Goal: Task Accomplishment & Management: Manage account settings

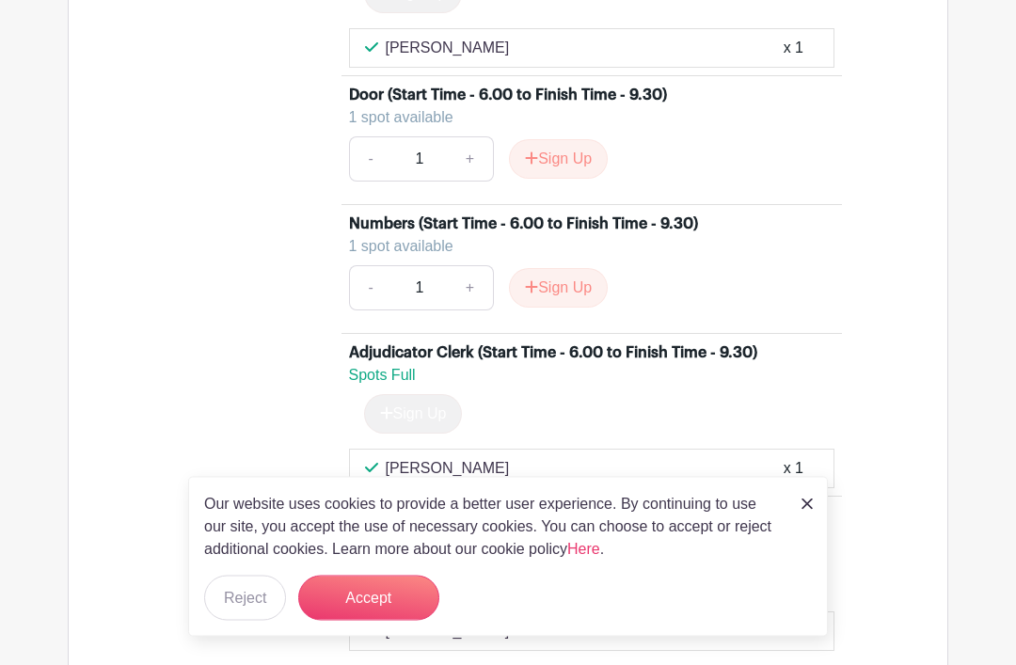
scroll to position [3464, 0]
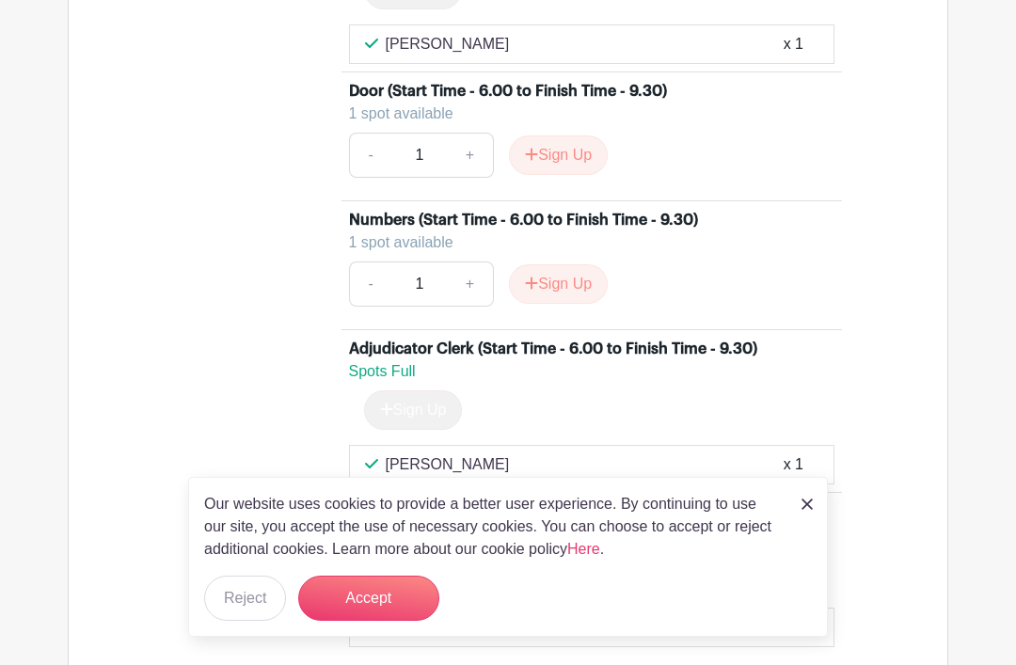
click at [387, 621] on button "Accept" at bounding box center [368, 598] width 141 height 45
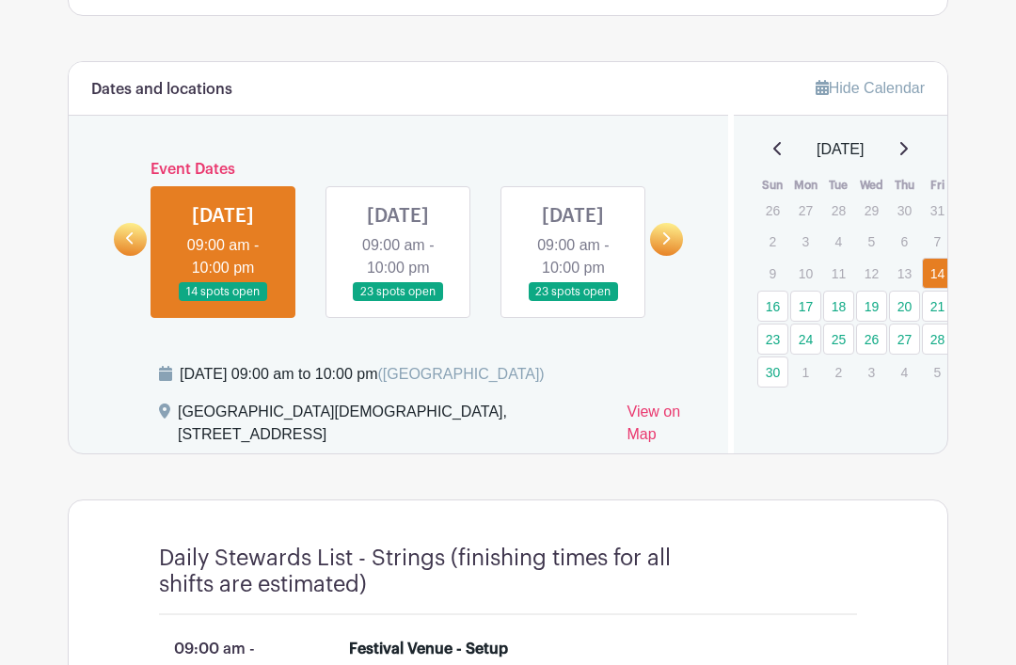
scroll to position [996, 0]
click at [671, 255] on link at bounding box center [666, 239] width 33 height 33
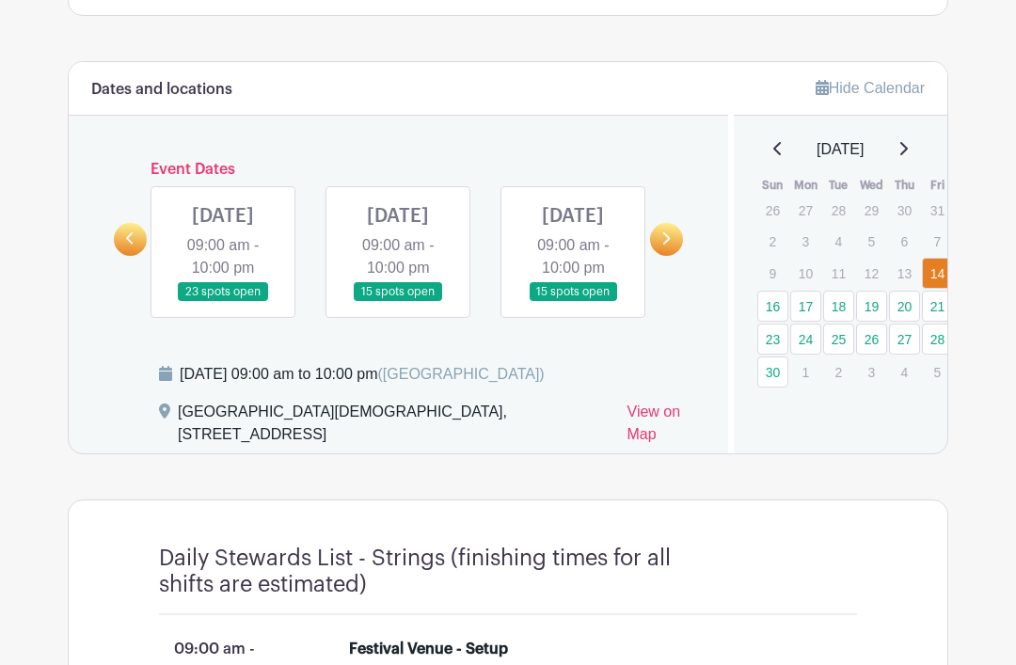
click at [675, 246] on link at bounding box center [666, 239] width 33 height 33
click at [676, 249] on link at bounding box center [666, 239] width 33 height 33
click at [673, 252] on link at bounding box center [666, 239] width 33 height 33
click at [672, 255] on link at bounding box center [666, 239] width 33 height 33
click at [675, 255] on link at bounding box center [666, 239] width 33 height 33
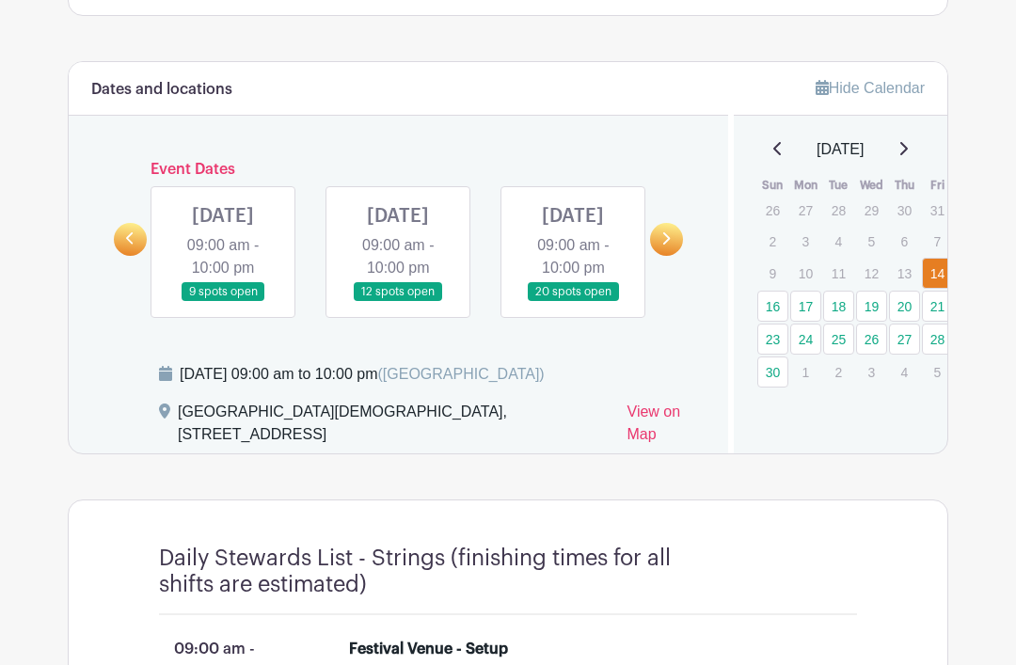
click at [675, 254] on link at bounding box center [666, 239] width 33 height 33
click at [674, 254] on link at bounding box center [666, 239] width 33 height 33
click at [678, 251] on link at bounding box center [666, 239] width 33 height 33
click at [674, 255] on link at bounding box center [666, 239] width 33 height 33
click at [573, 302] on link at bounding box center [573, 302] width 0 height 0
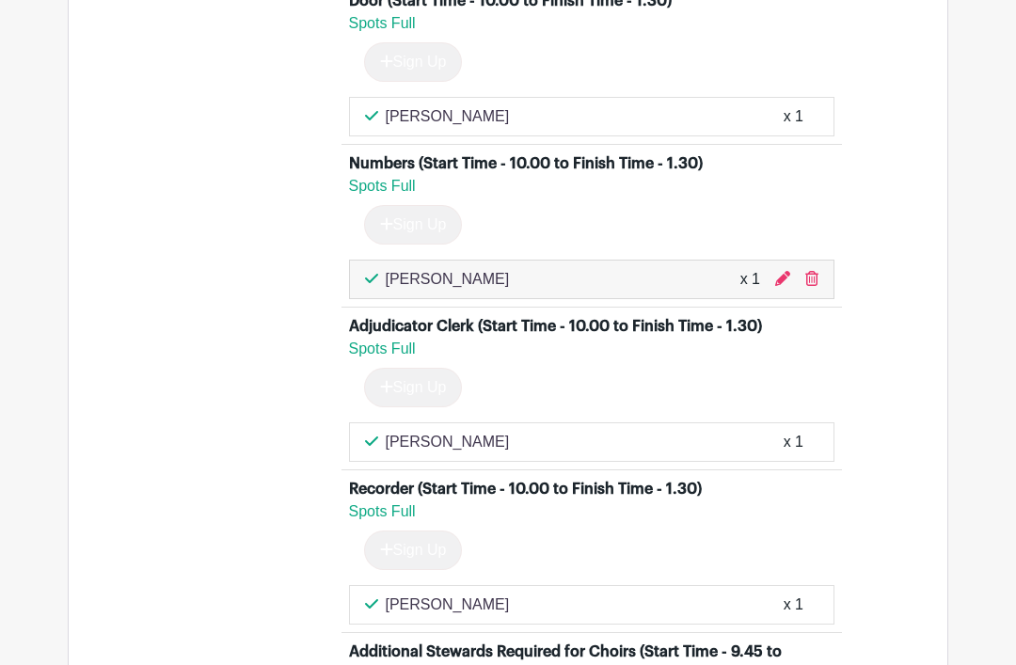
scroll to position [2103, 0]
click at [813, 287] on icon at bounding box center [811, 279] width 13 height 15
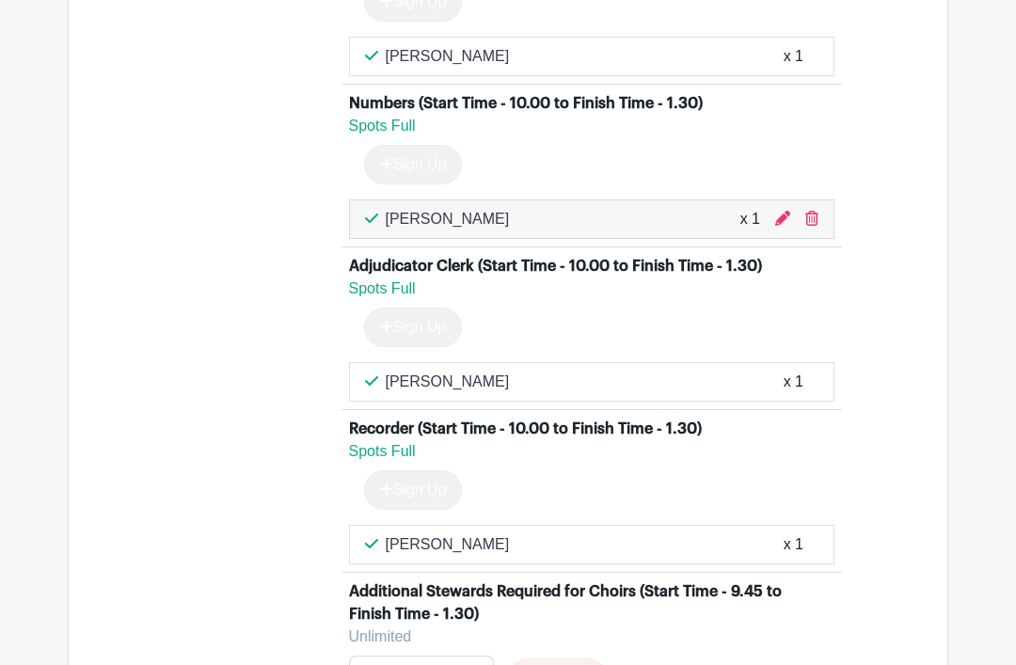
click at [786, 226] on icon at bounding box center [782, 218] width 15 height 15
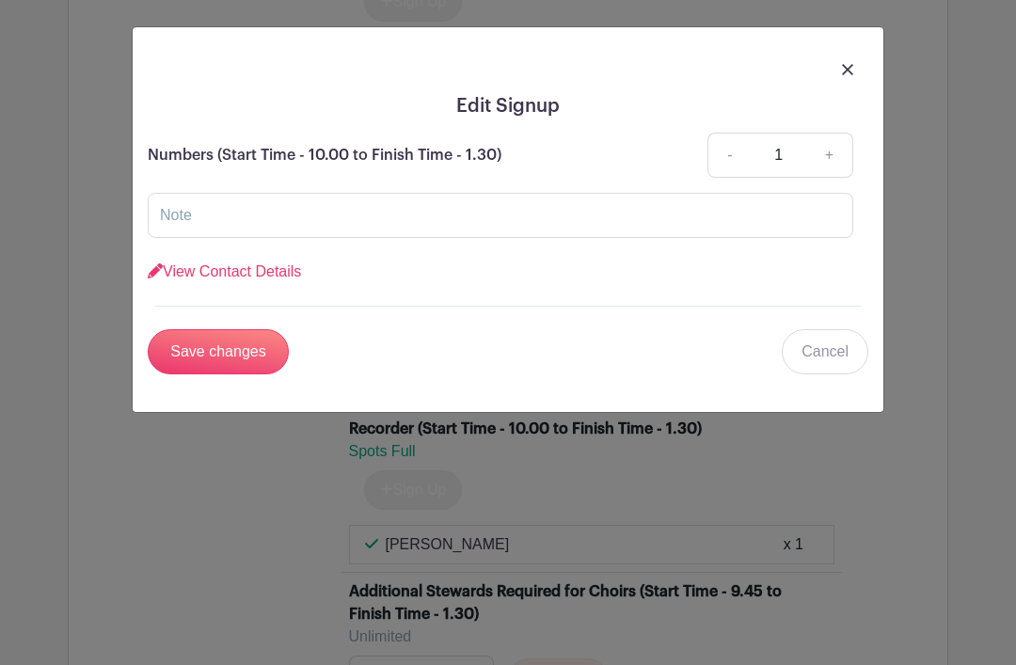
click at [838, 341] on link "Cancel" at bounding box center [825, 351] width 87 height 45
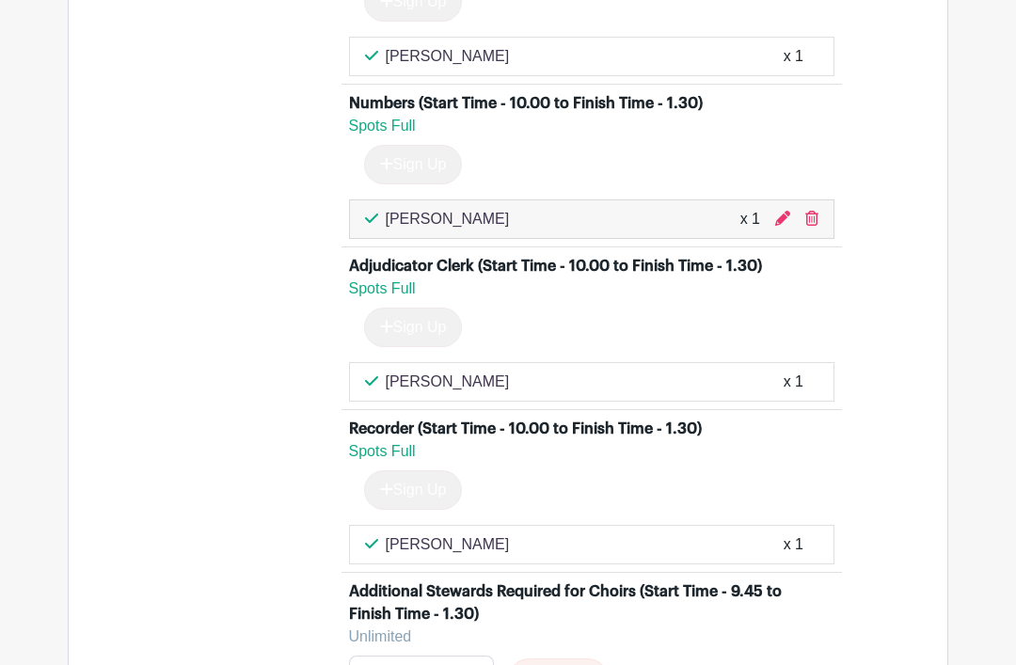
click at [816, 226] on icon at bounding box center [811, 218] width 13 height 15
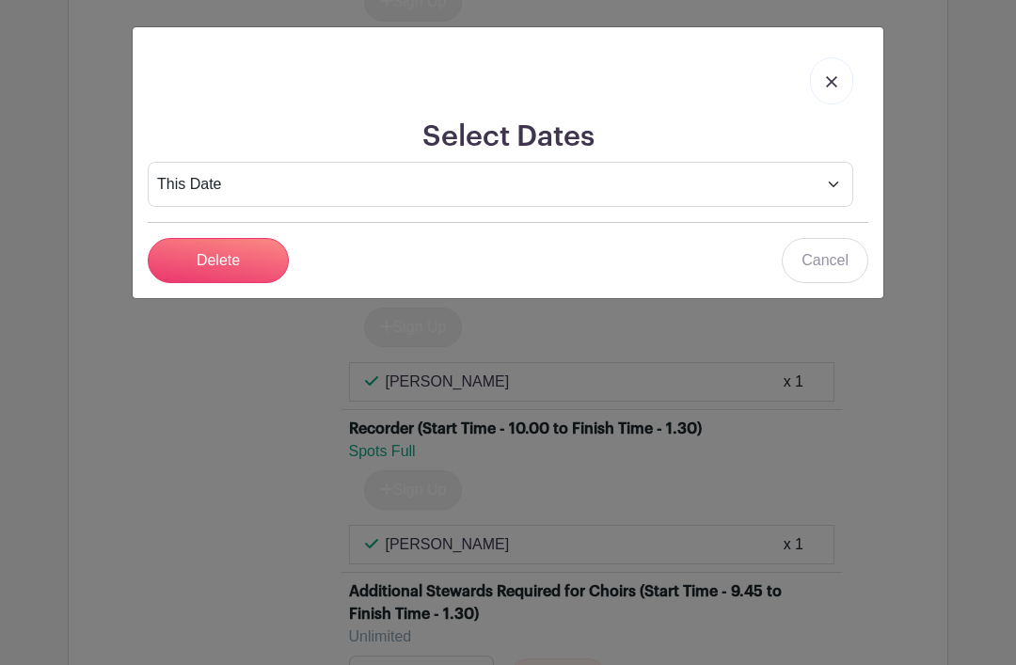
click at [842, 76] on link at bounding box center [831, 80] width 43 height 47
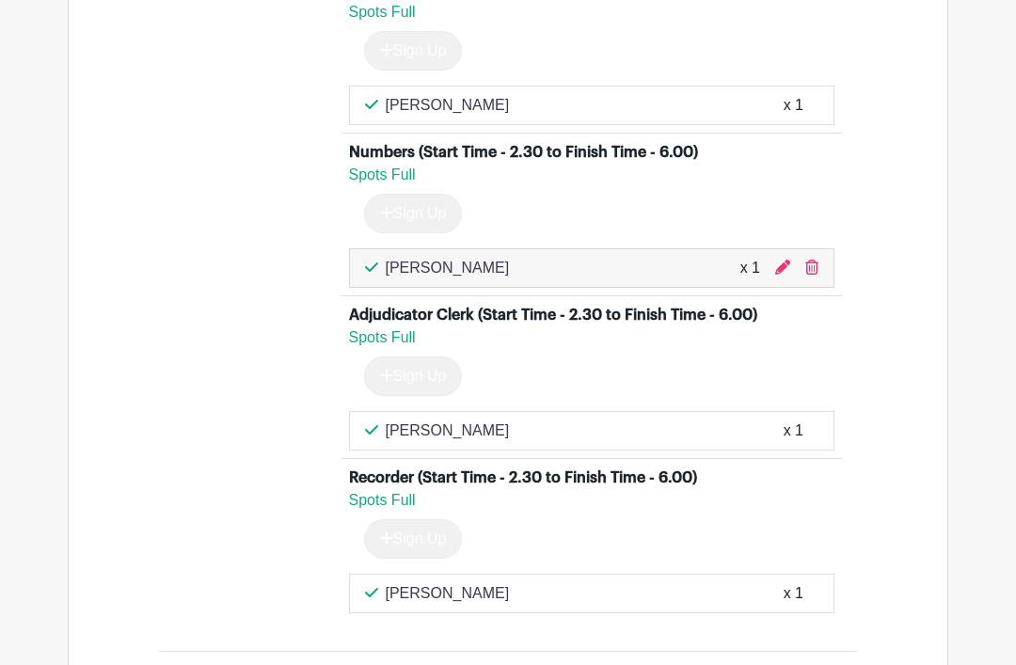
scroll to position [3480, 0]
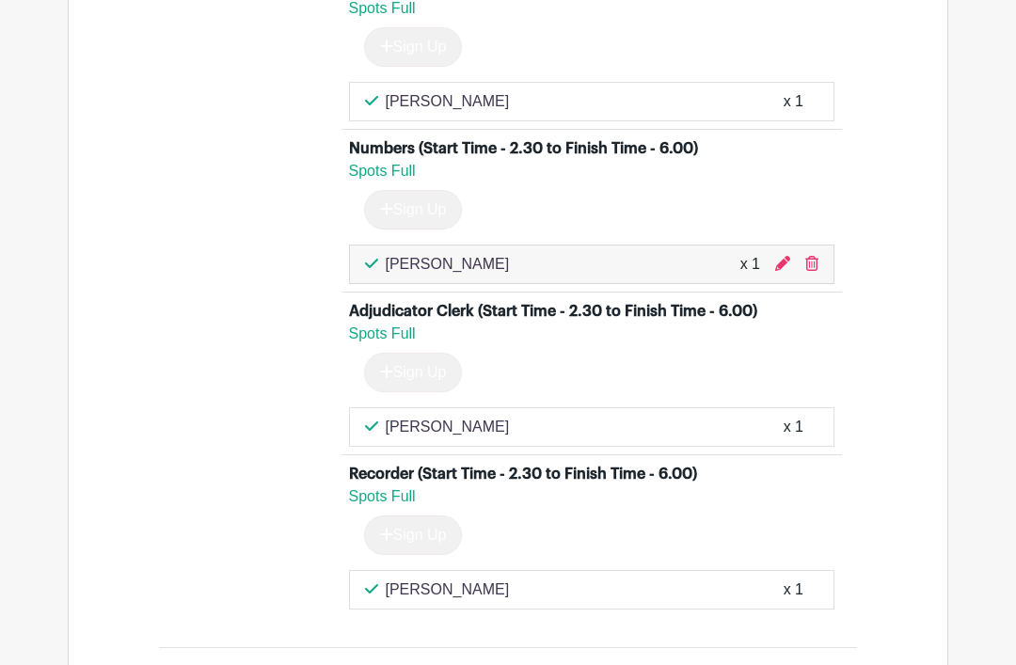
click at [817, 272] on icon at bounding box center [811, 264] width 13 height 15
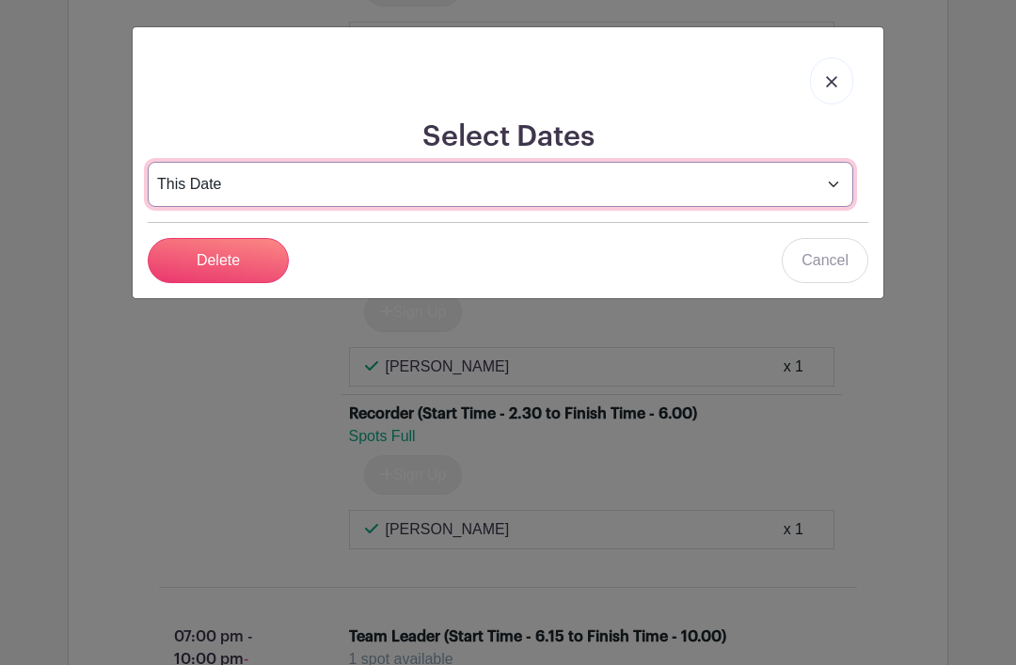
click at [837, 182] on select "This Date Select Dates" at bounding box center [500, 184] width 705 height 45
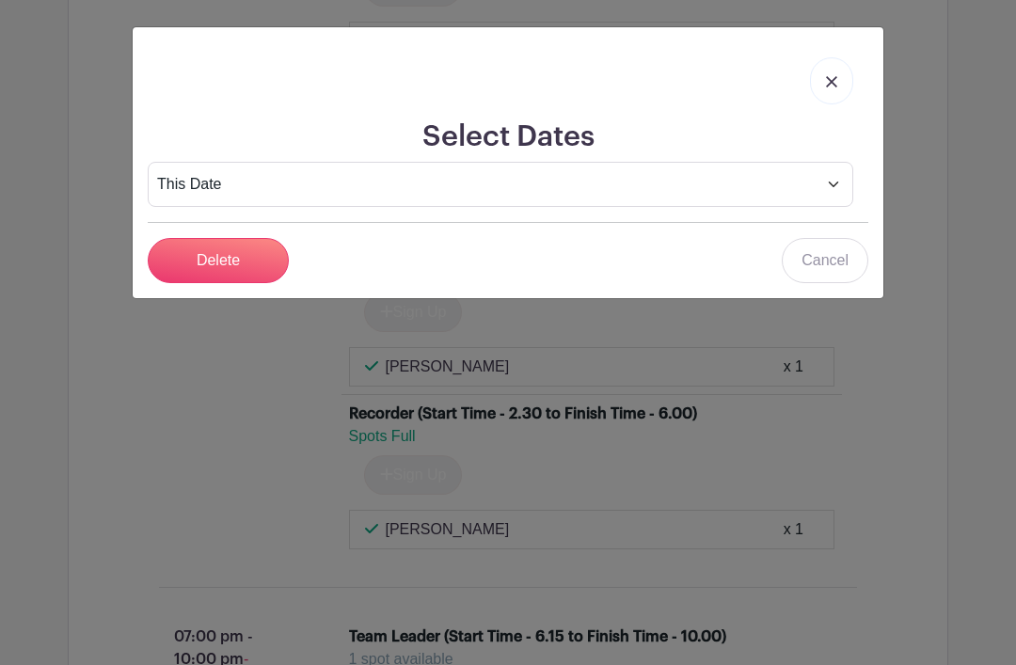
click at [230, 264] on input "Delete" at bounding box center [218, 260] width 141 height 45
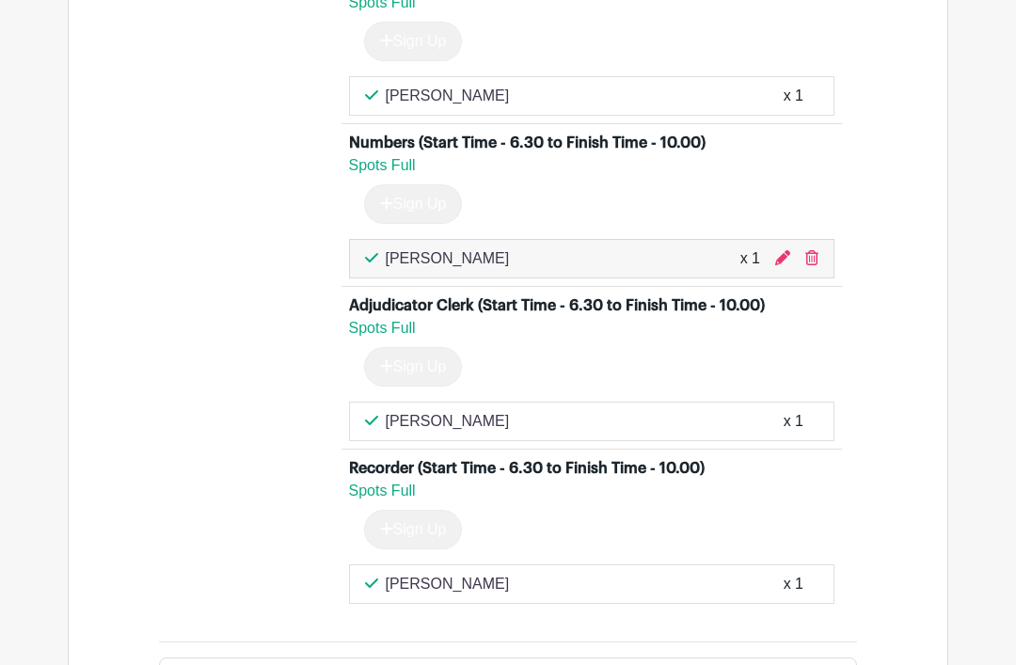
scroll to position [4594, 0]
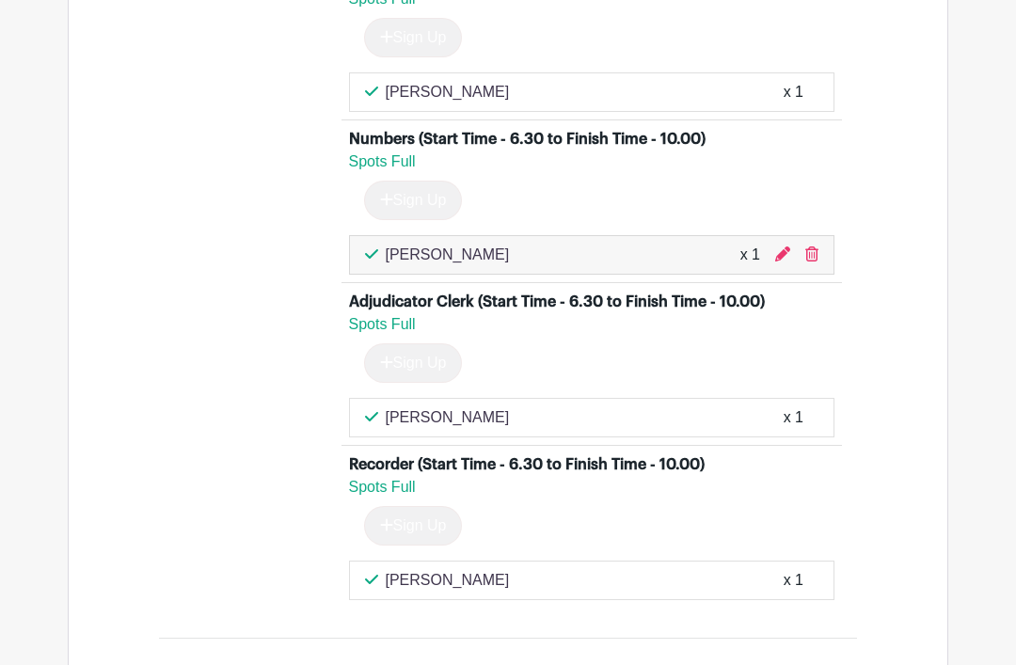
click at [817, 262] on icon at bounding box center [811, 253] width 13 height 15
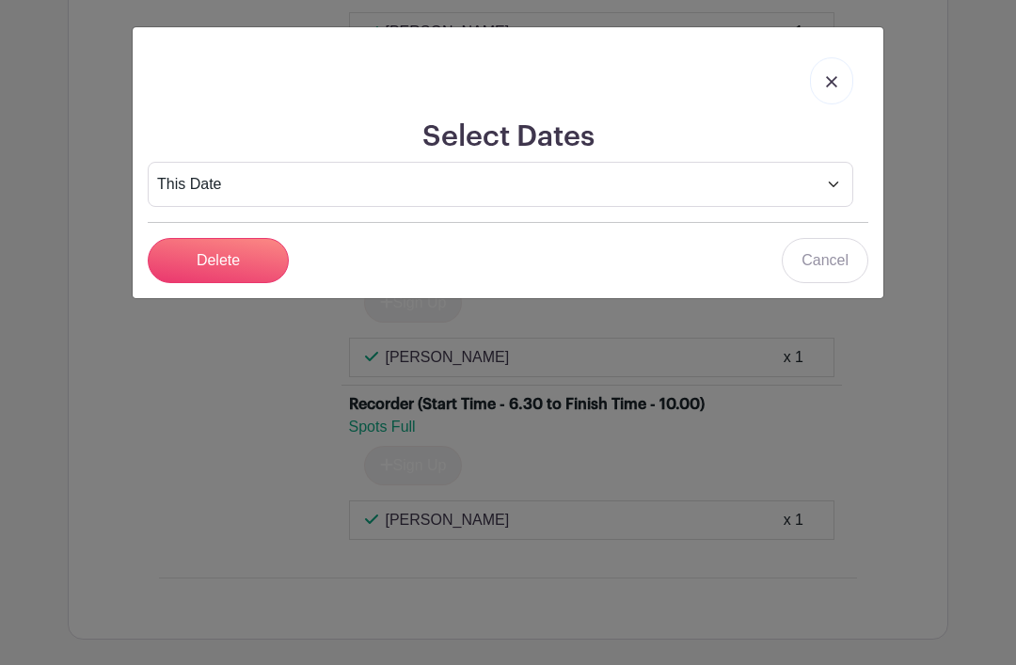
click at [210, 271] on input "Delete" at bounding box center [218, 260] width 141 height 45
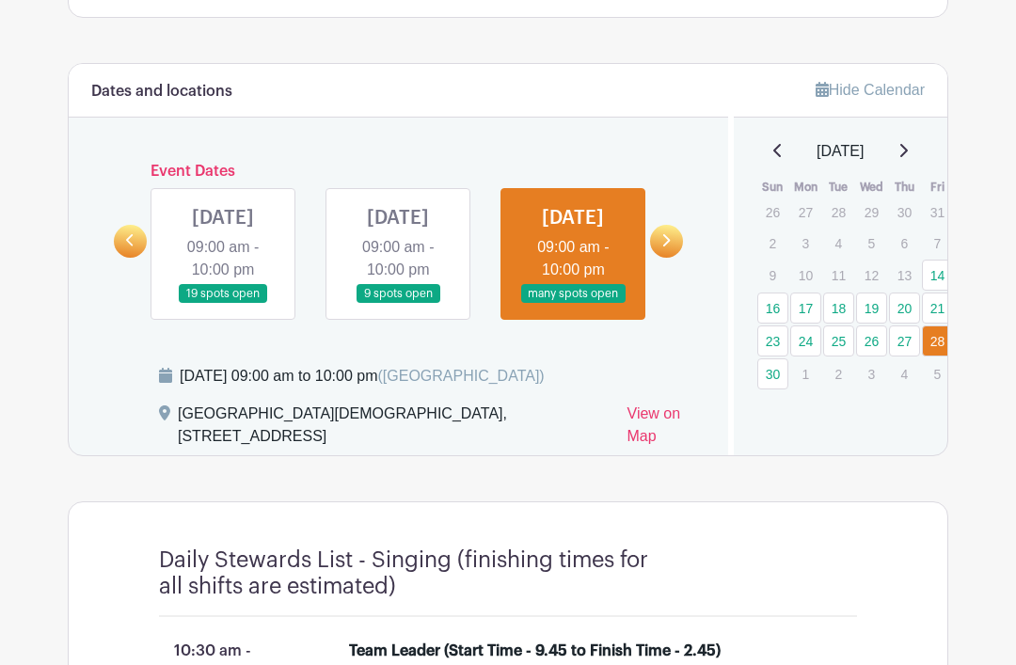
click at [673, 250] on link at bounding box center [666, 242] width 33 height 33
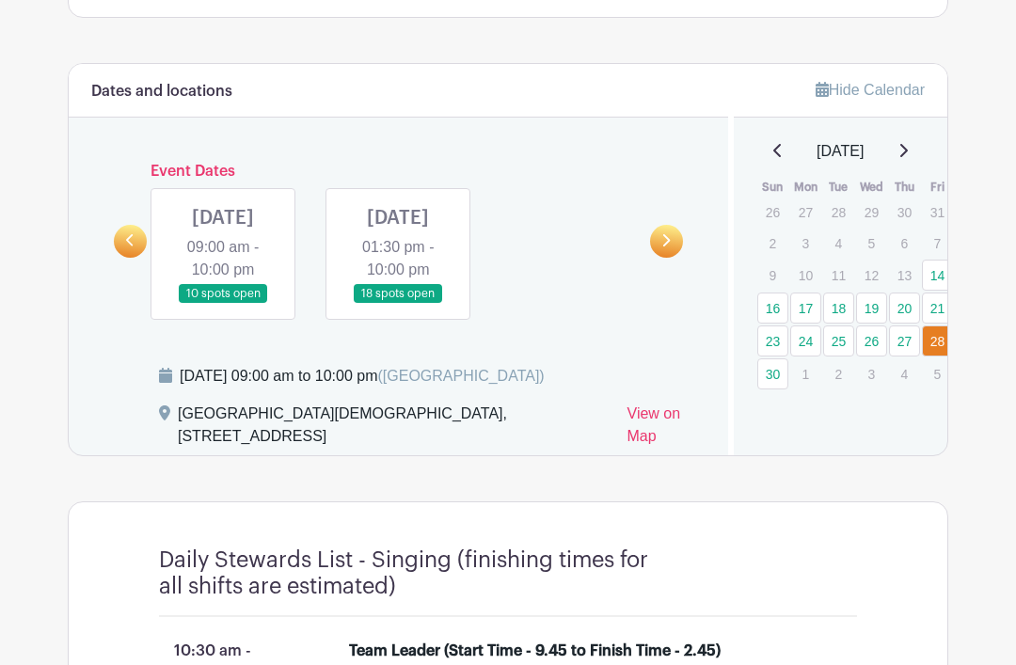
scroll to position [994, 0]
click at [223, 304] on link at bounding box center [223, 304] width 0 height 0
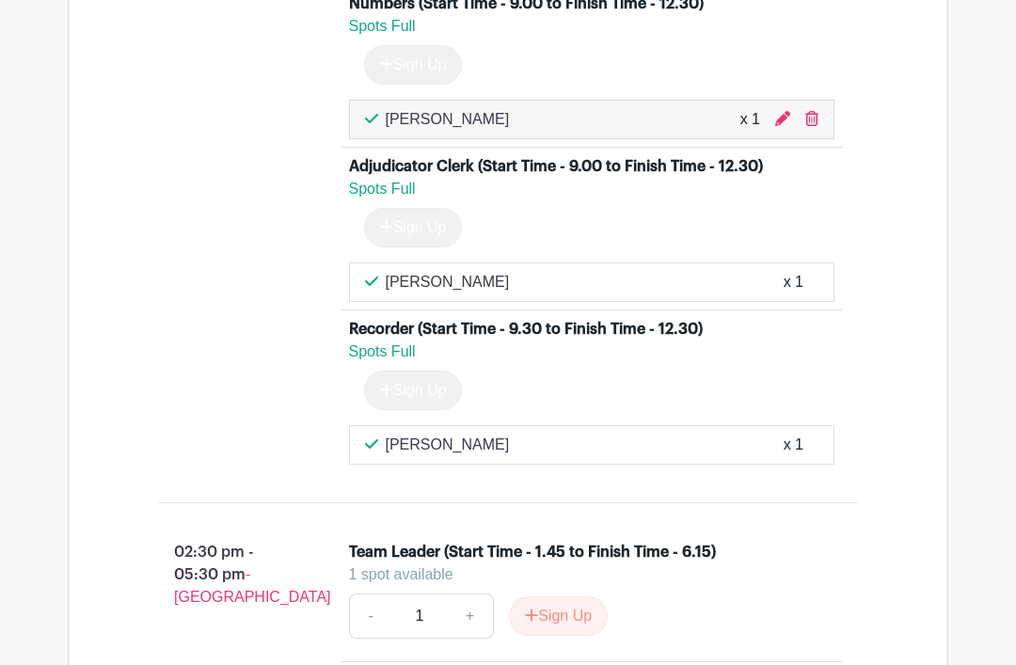
scroll to position [2225, 0]
click at [817, 126] on icon at bounding box center [811, 118] width 13 height 15
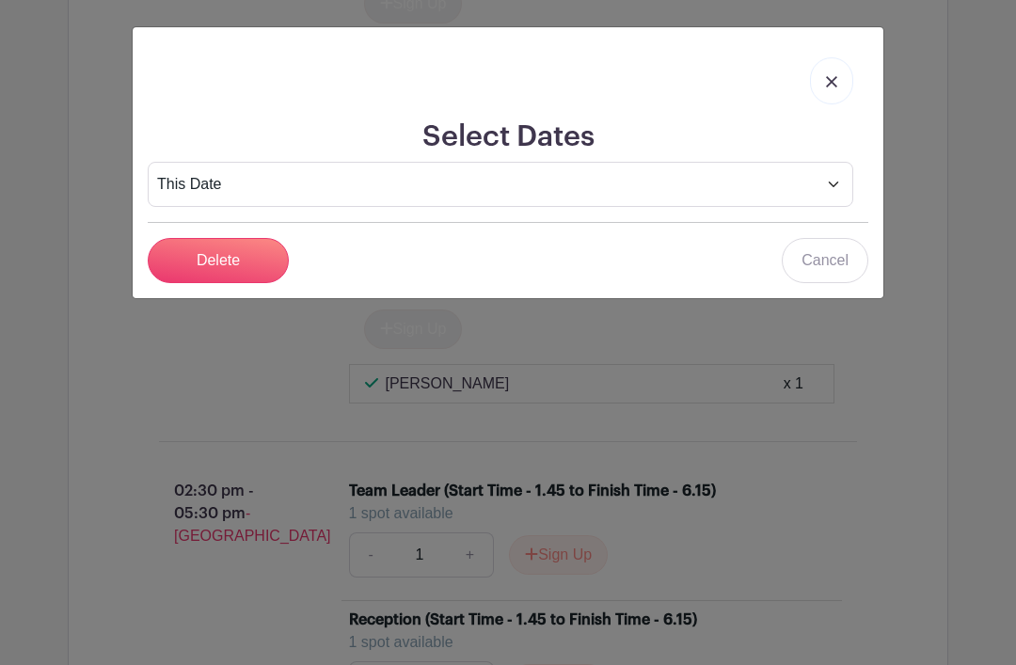
click at [232, 253] on input "Delete" at bounding box center [218, 260] width 141 height 45
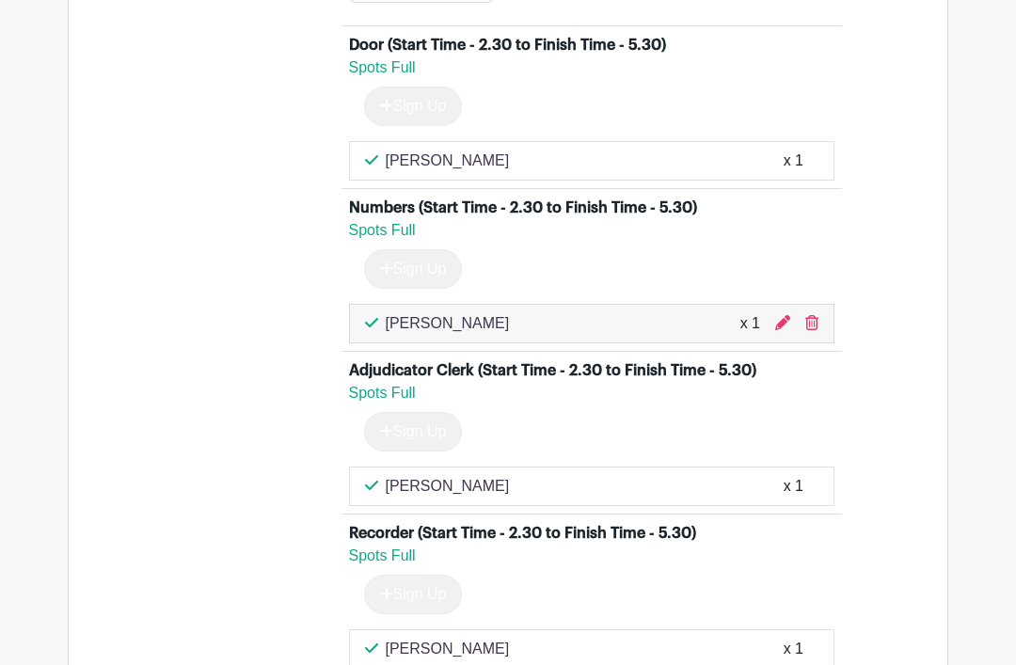
scroll to position [3125, 0]
click at [817, 329] on icon at bounding box center [811, 321] width 13 height 15
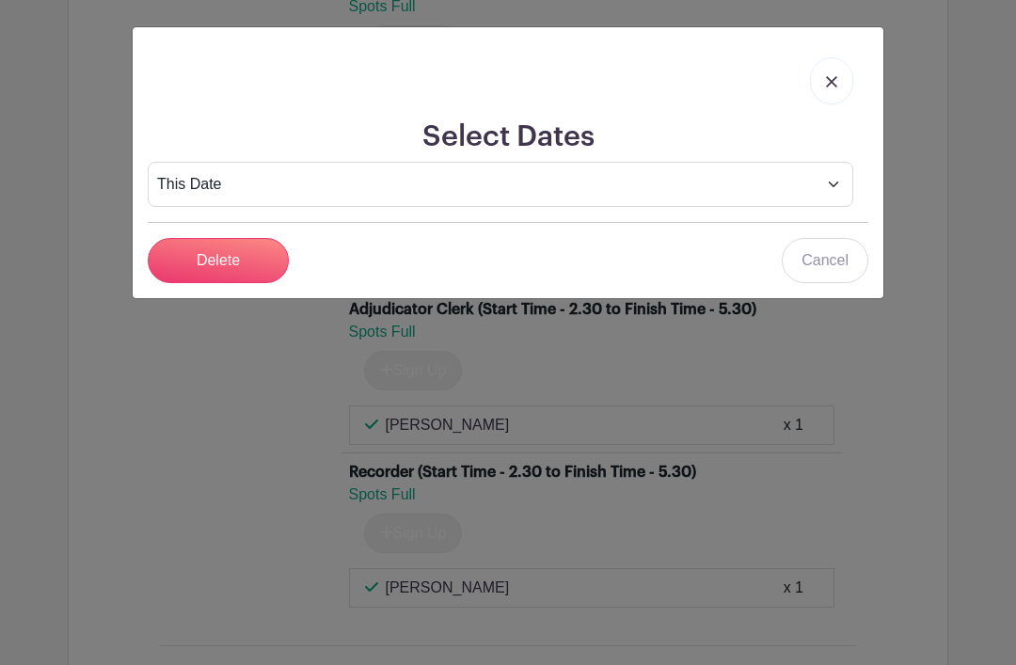
click at [234, 256] on input "Delete" at bounding box center [218, 260] width 141 height 45
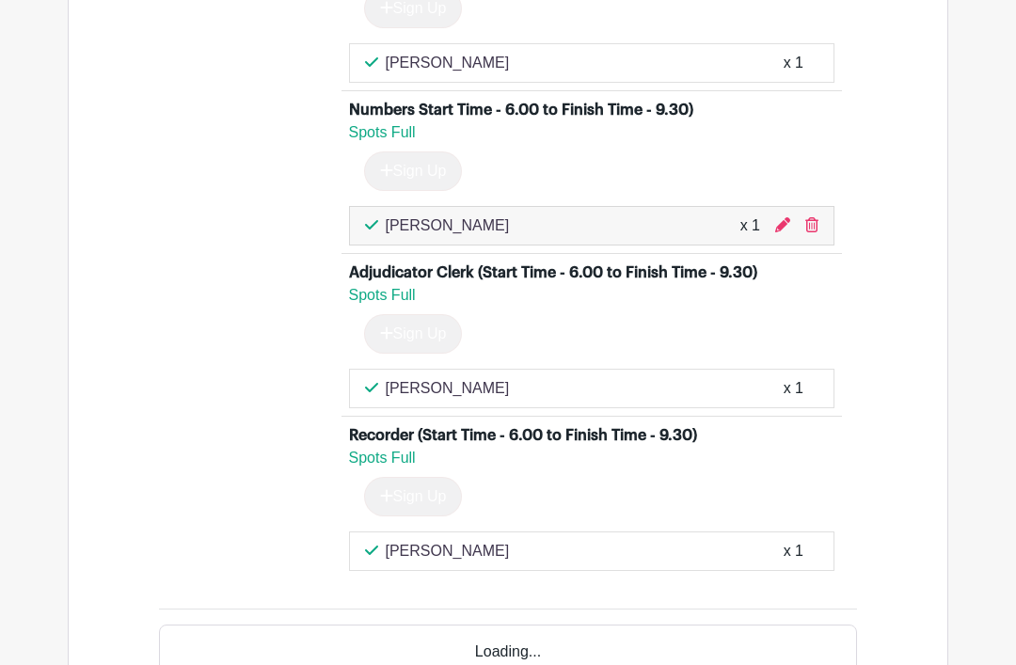
scroll to position [4290, 0]
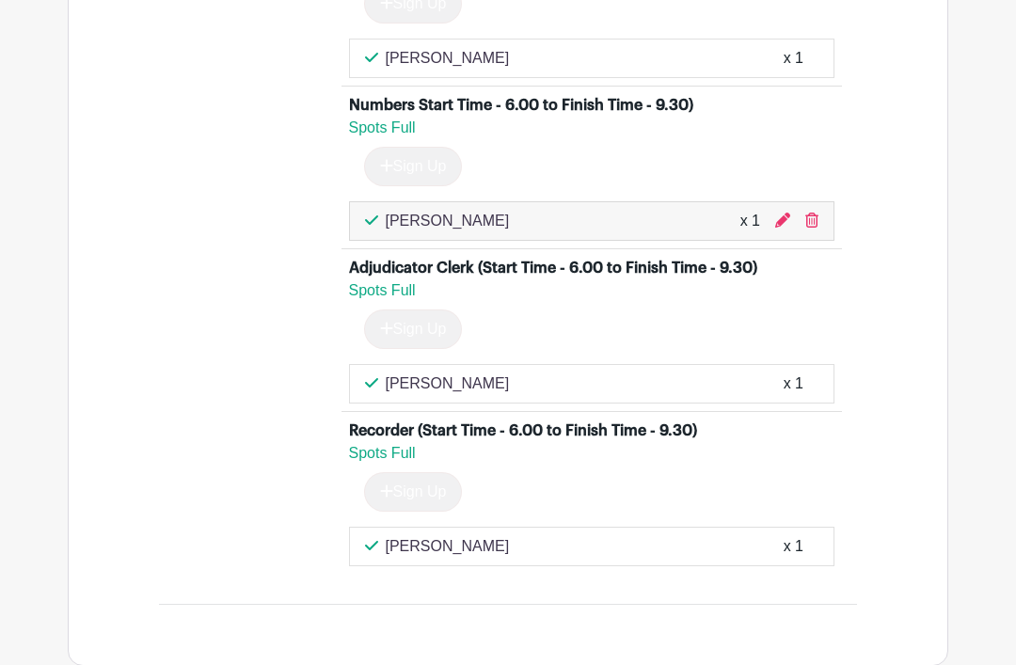
click at [817, 228] on icon at bounding box center [811, 220] width 13 height 15
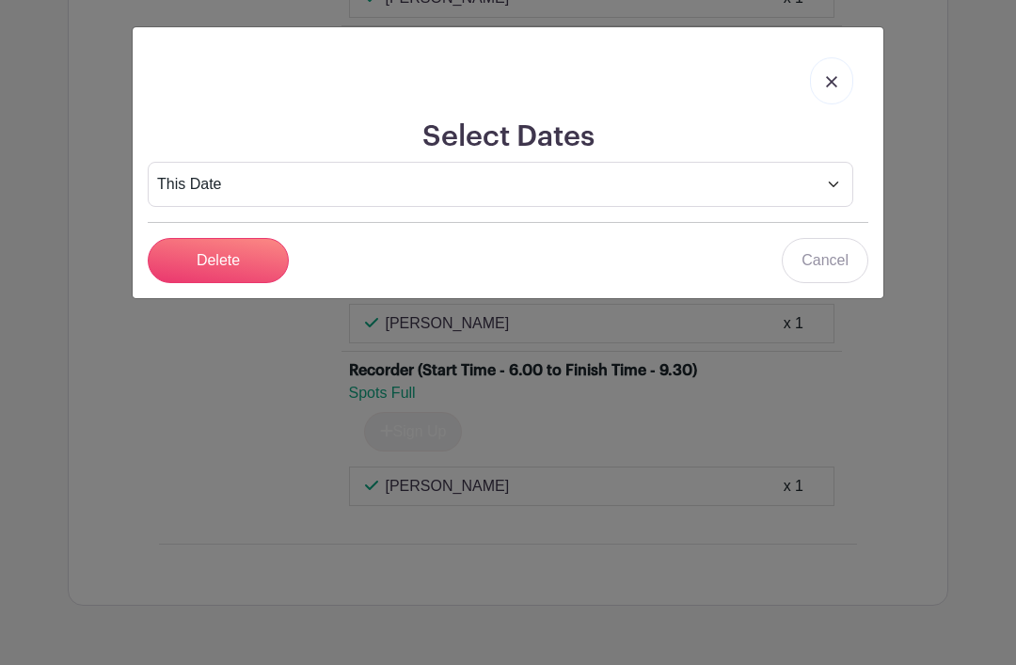
click at [245, 259] on input "Delete" at bounding box center [218, 260] width 141 height 45
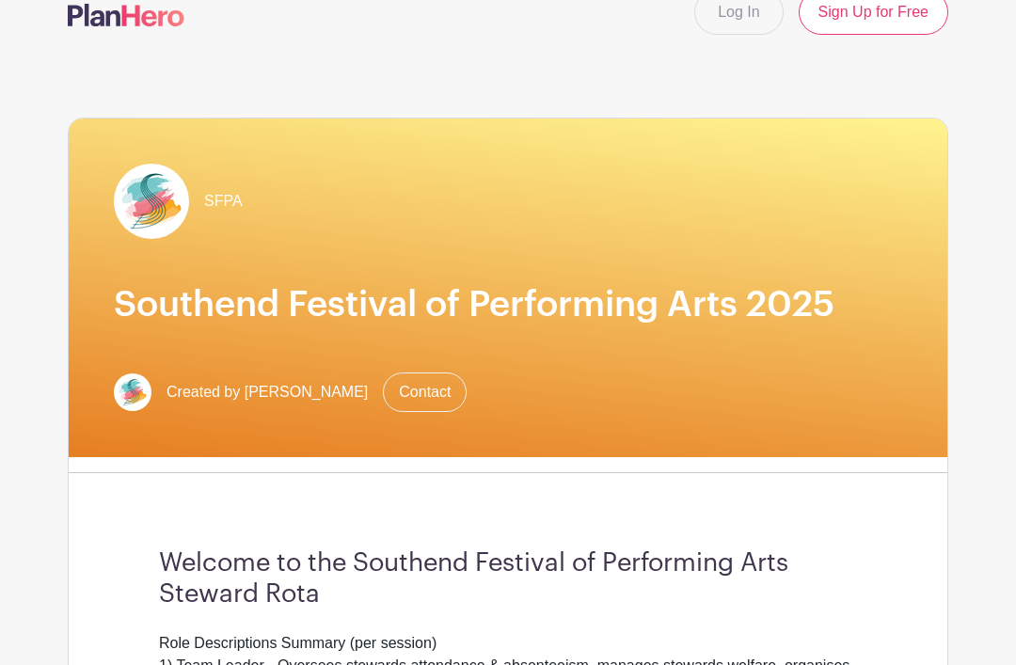
scroll to position [0, 0]
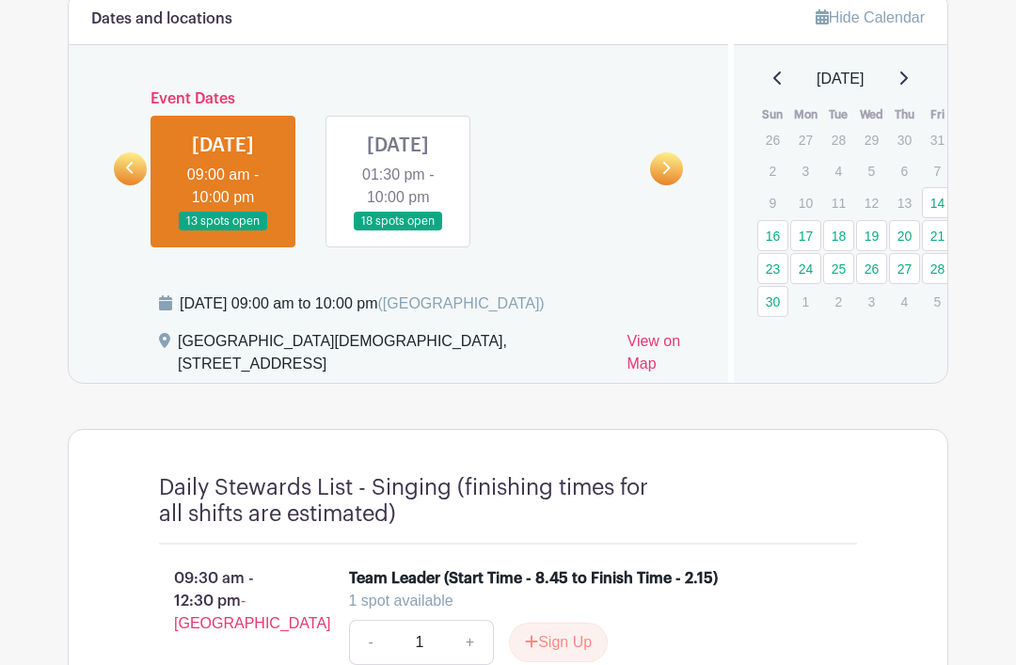
click at [139, 179] on link at bounding box center [130, 169] width 33 height 33
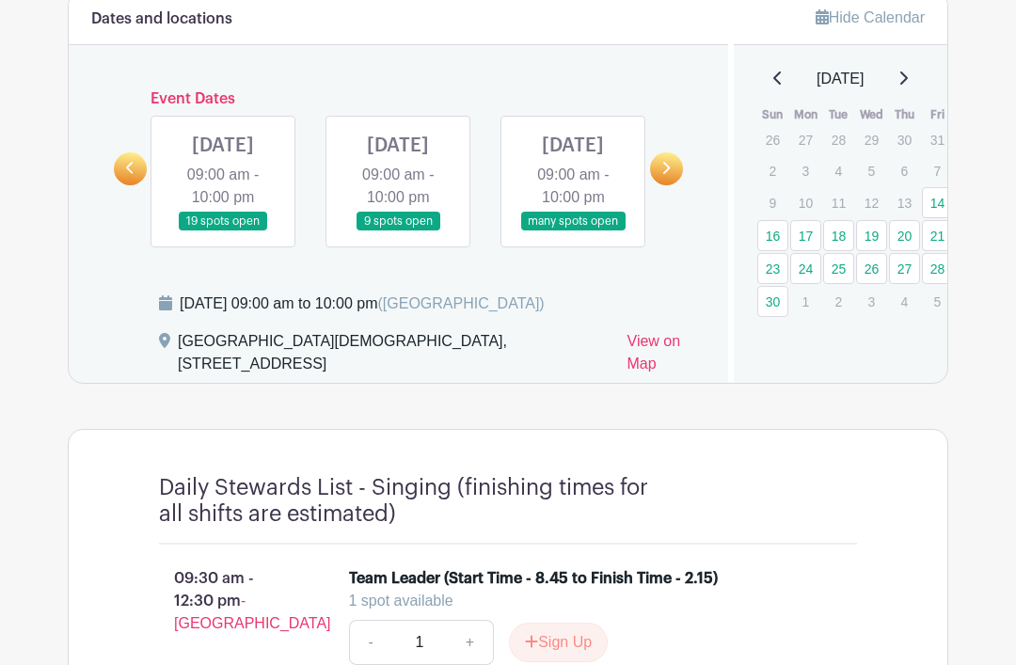
scroll to position [1067, 0]
click at [223, 231] on link at bounding box center [223, 231] width 0 height 0
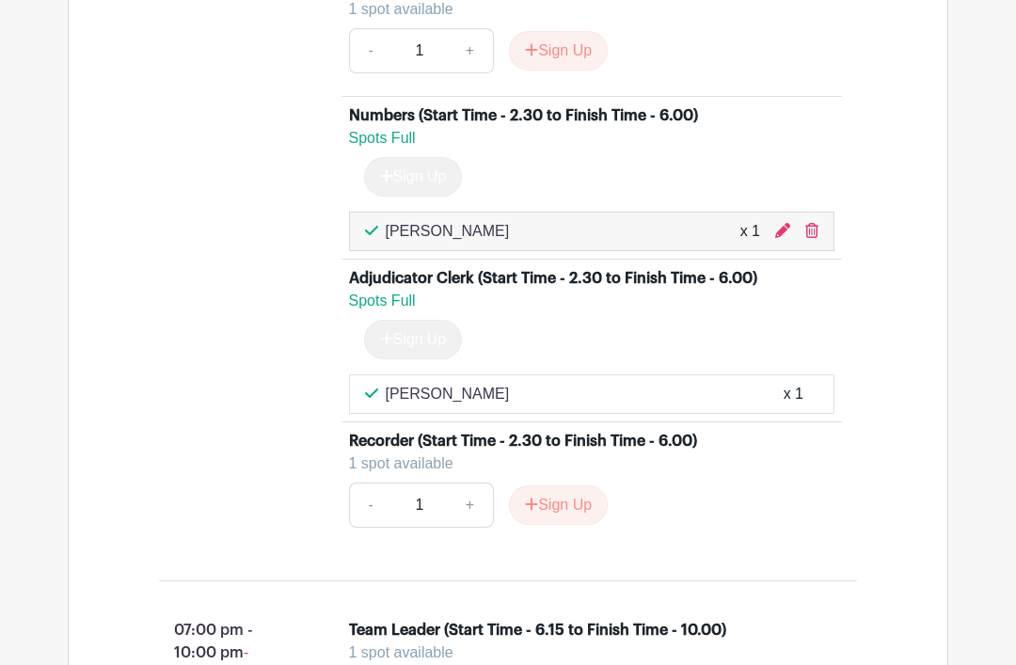
scroll to position [3044, 0]
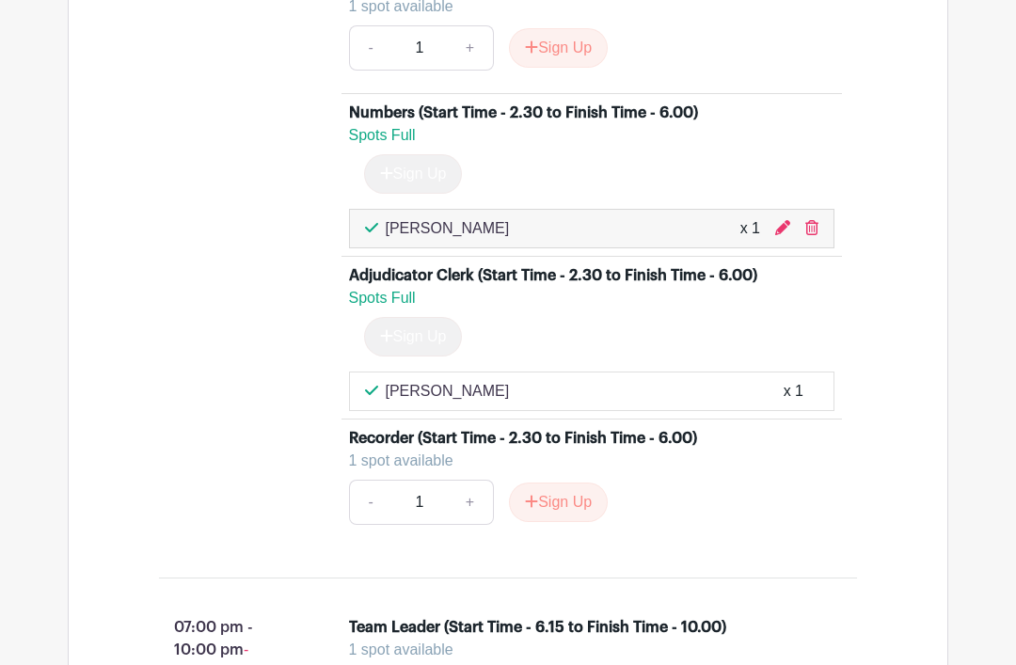
click at [811, 235] on icon at bounding box center [811, 227] width 13 height 15
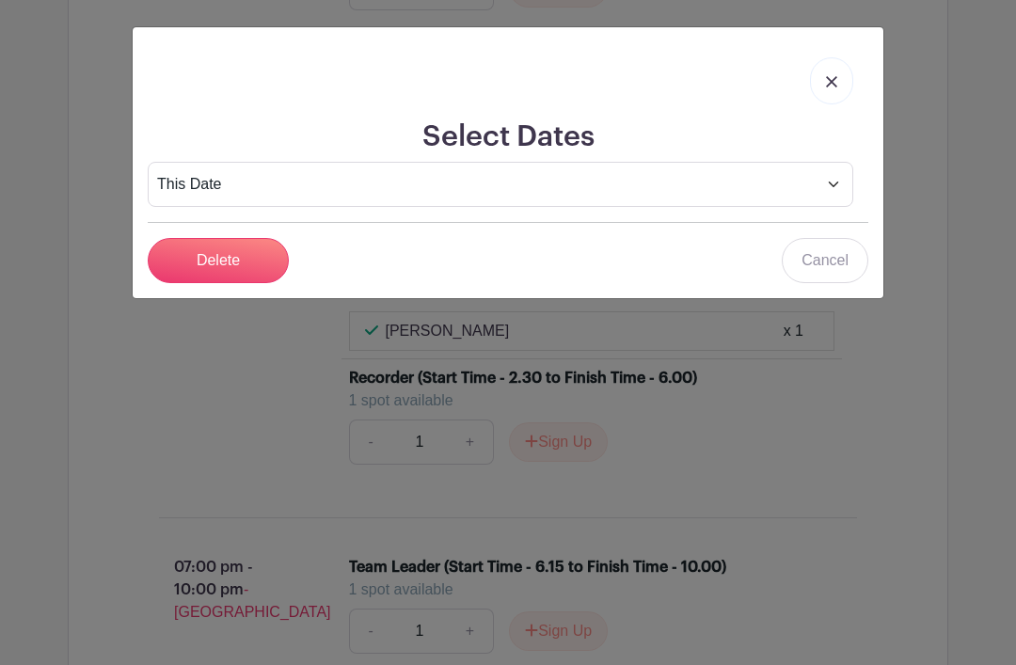
click at [244, 258] on input "Delete" at bounding box center [218, 260] width 141 height 45
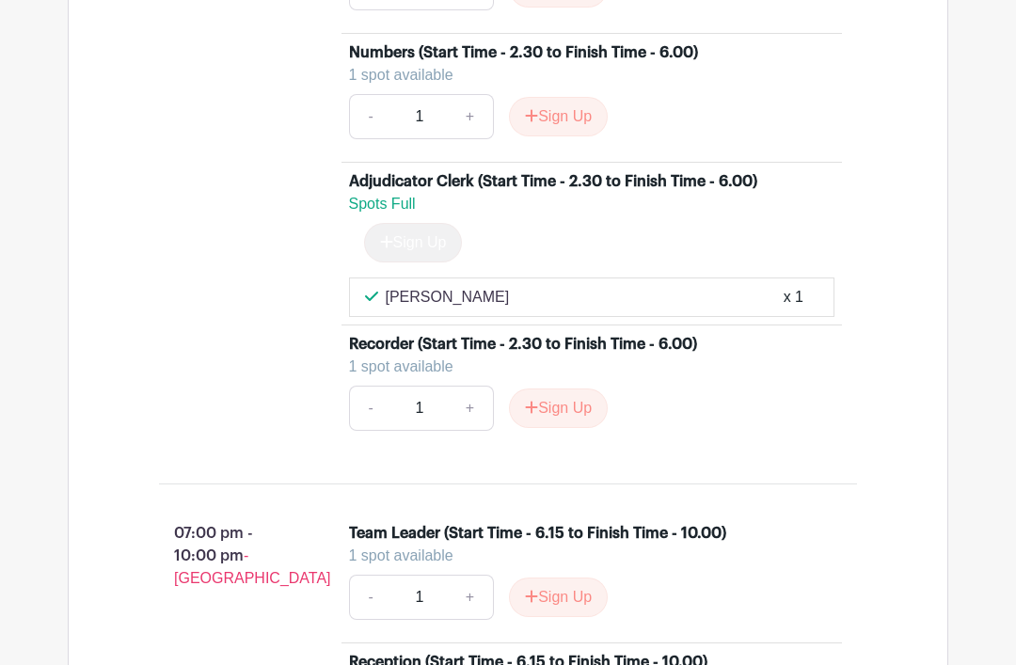
click at [912, 367] on div "Daily Stewards List - Singing (finishing times for all shifts are estimated) 10…" at bounding box center [508, 11] width 880 height 3240
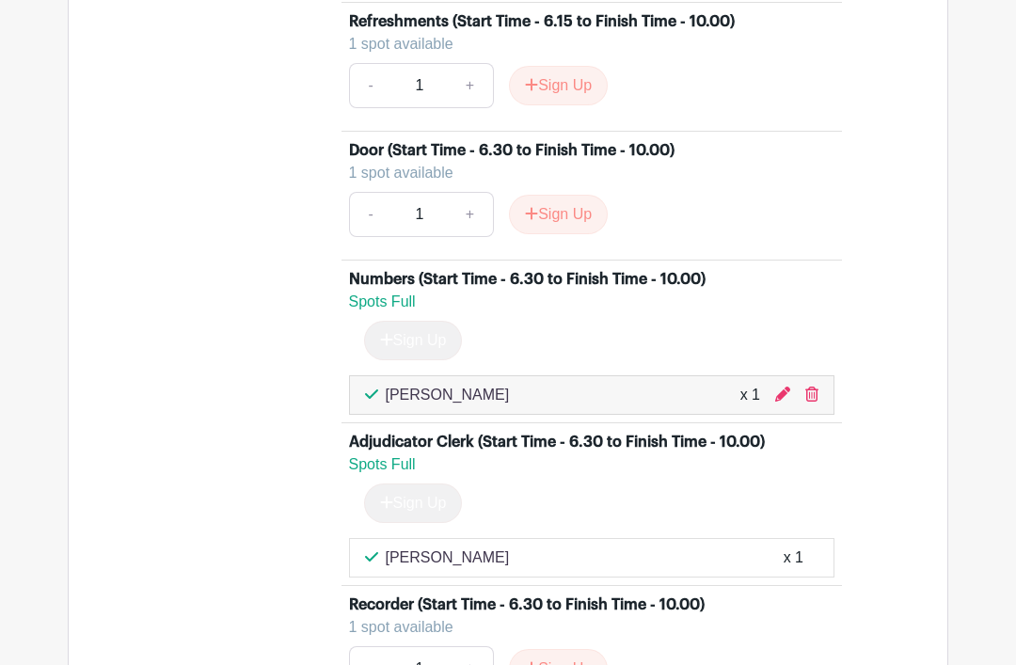
scroll to position [3875, 0]
